Goal: Task Accomplishment & Management: Manage account settings

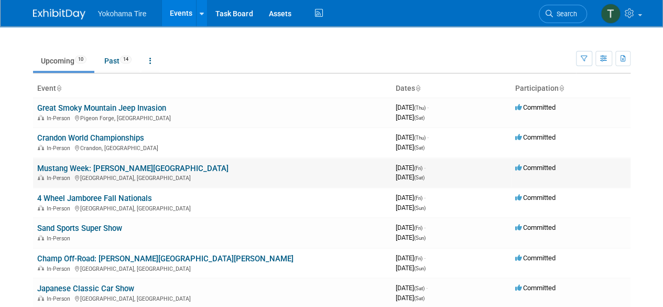
click at [117, 169] on link "Mustang Week: [PERSON_NAME][GEOGRAPHIC_DATA]" at bounding box center [132, 168] width 191 height 9
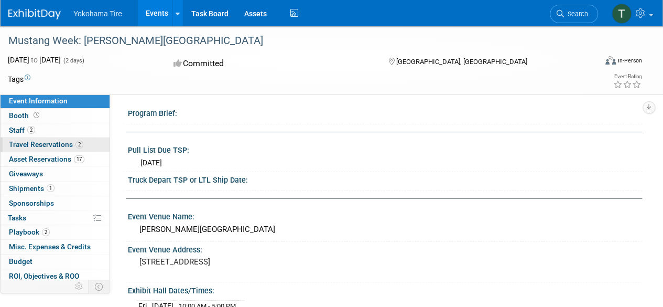
click at [63, 146] on span "Travel Reservations 2" at bounding box center [46, 144] width 74 height 8
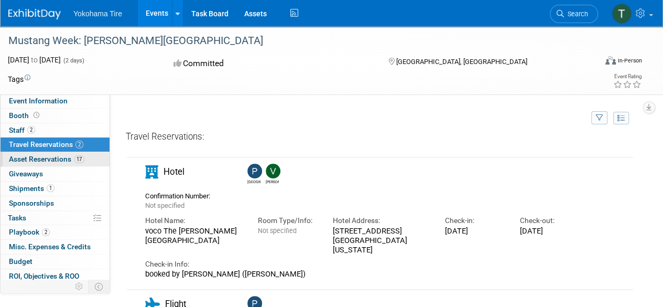
click at [68, 155] on span "Asset Reservations 17" at bounding box center [46, 159] width 75 height 8
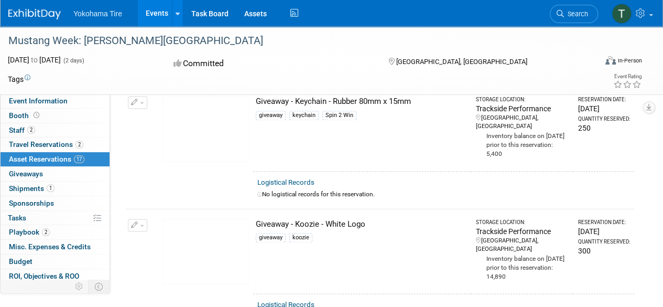
scroll to position [691, 0]
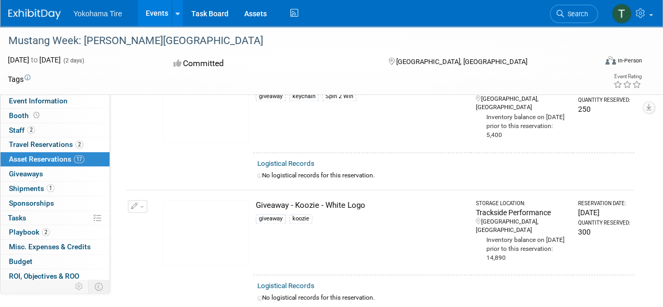
click at [69, 155] on span "Asset Reservations 17" at bounding box center [46, 159] width 75 height 8
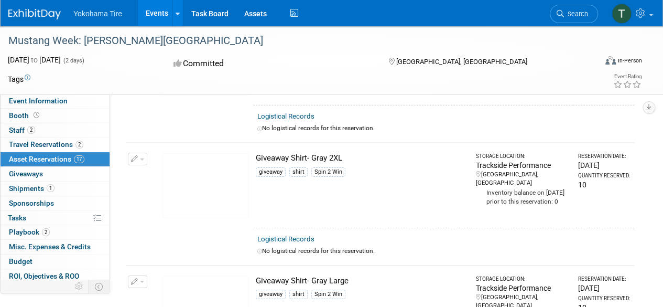
scroll to position [1597, 0]
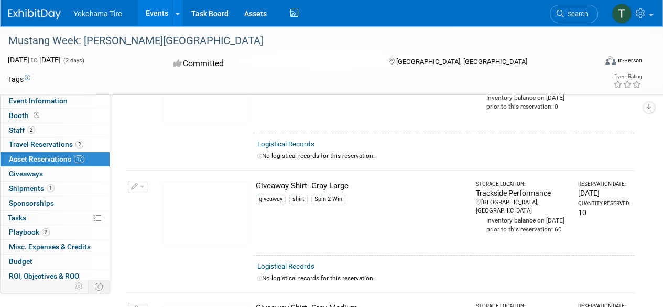
drag, startPoint x: 488, startPoint y: 210, endPoint x: 451, endPoint y: 224, distance: 39.6
click at [451, 224] on td "Giveaway Shirt- Gray Large giveaway shirt Spin 2 Win" at bounding box center [362, 212] width 218 height 85
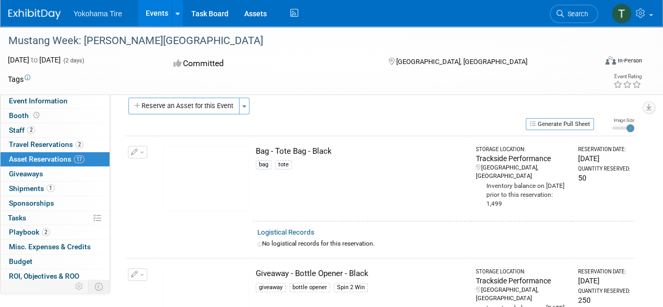
scroll to position [0, 0]
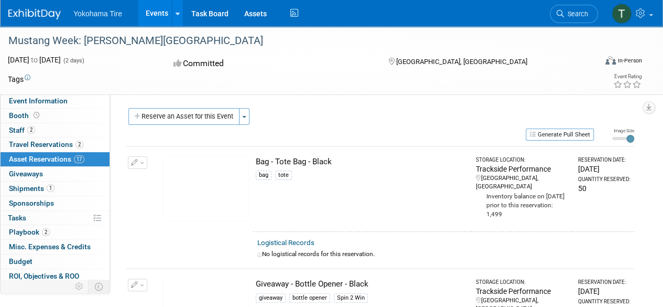
drag, startPoint x: 451, startPoint y: 224, endPoint x: 463, endPoint y: 209, distance: 19.0
click at [463, 209] on td "Bag - Tote Bag - Black bag tote" at bounding box center [362, 188] width 218 height 85
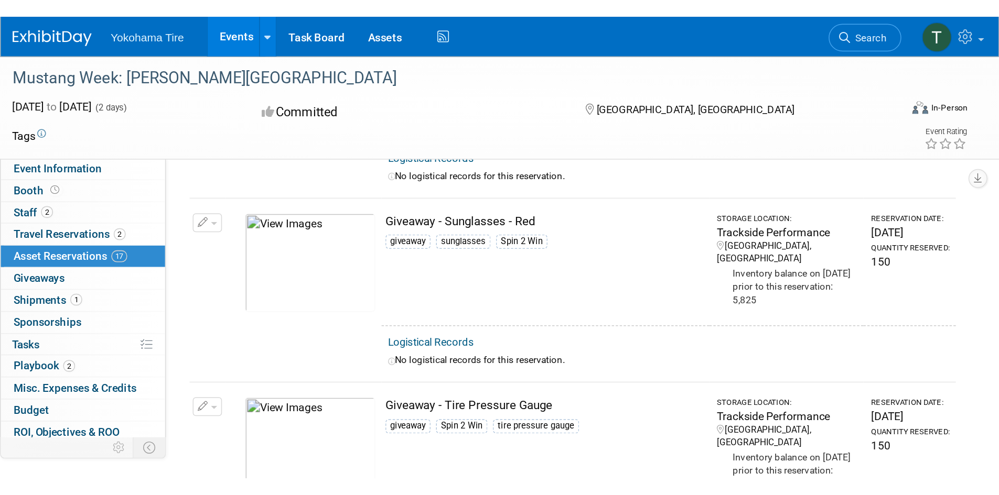
scroll to position [1250, 0]
